Goal: Find specific page/section: Find specific page/section

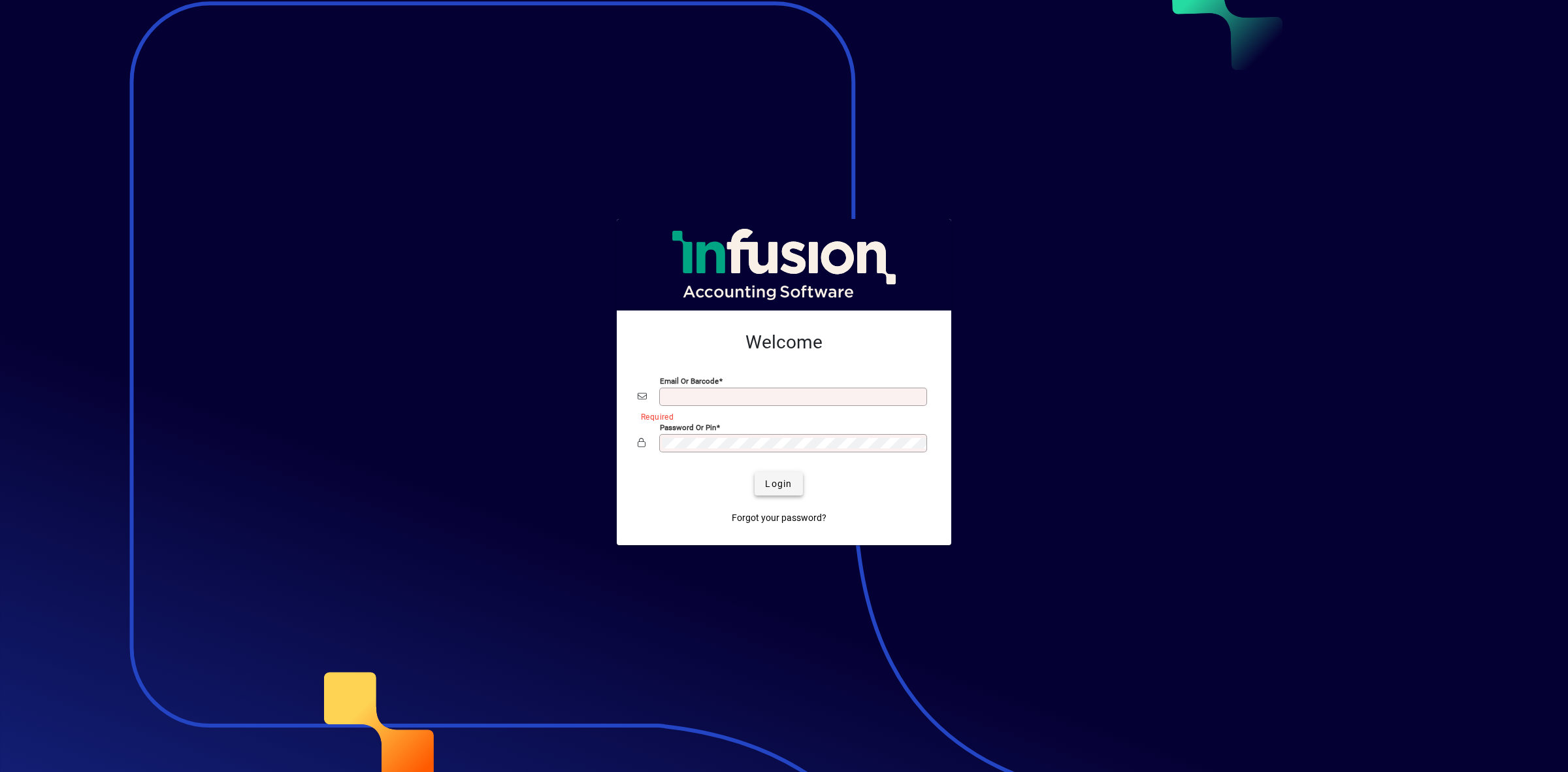
type input "**********"
click at [776, 489] on span "Login" at bounding box center [779, 483] width 27 height 13
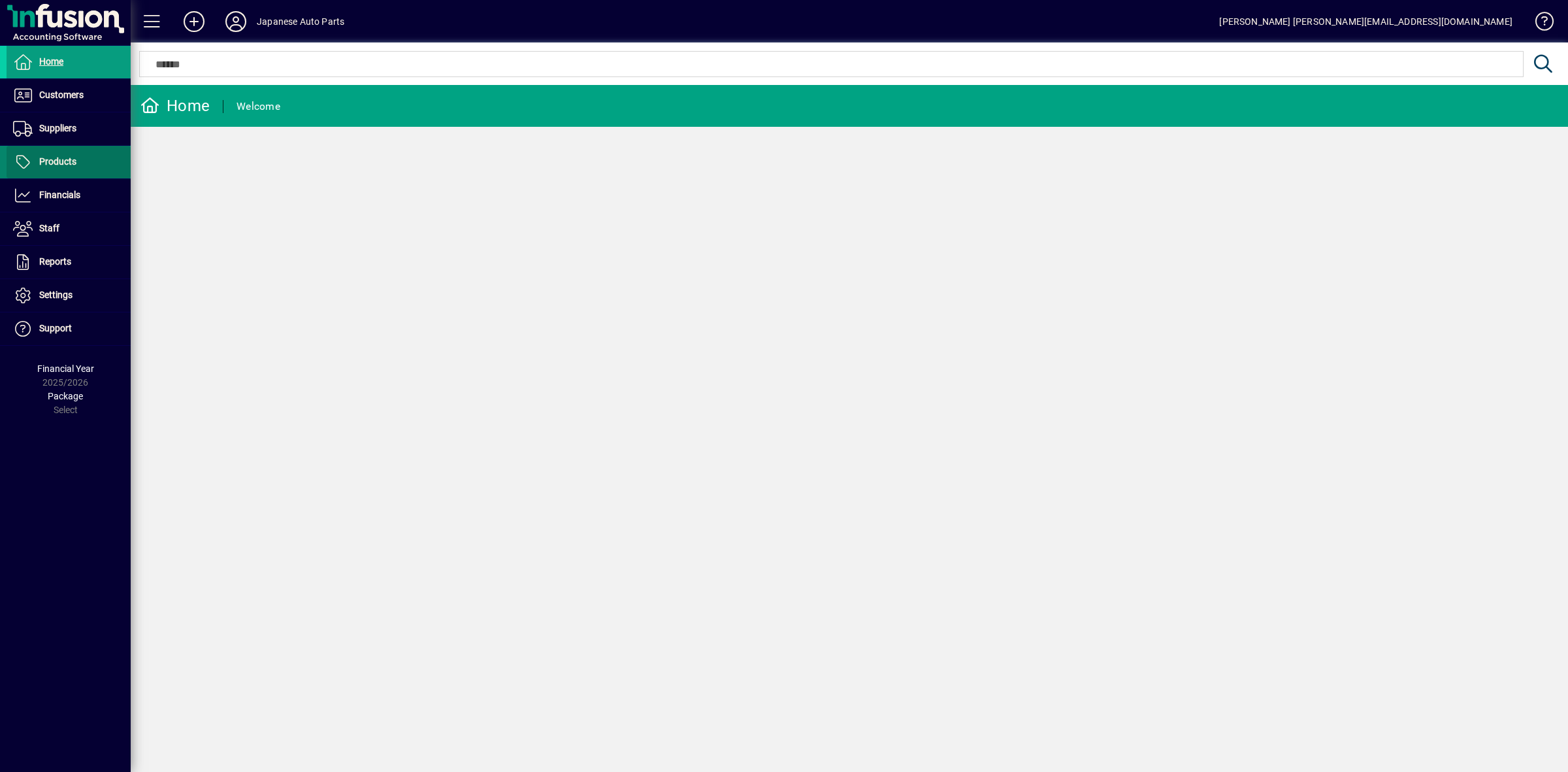
click at [71, 164] on span "Products" at bounding box center [57, 161] width 37 height 10
